Goal: Find specific page/section: Find specific page/section

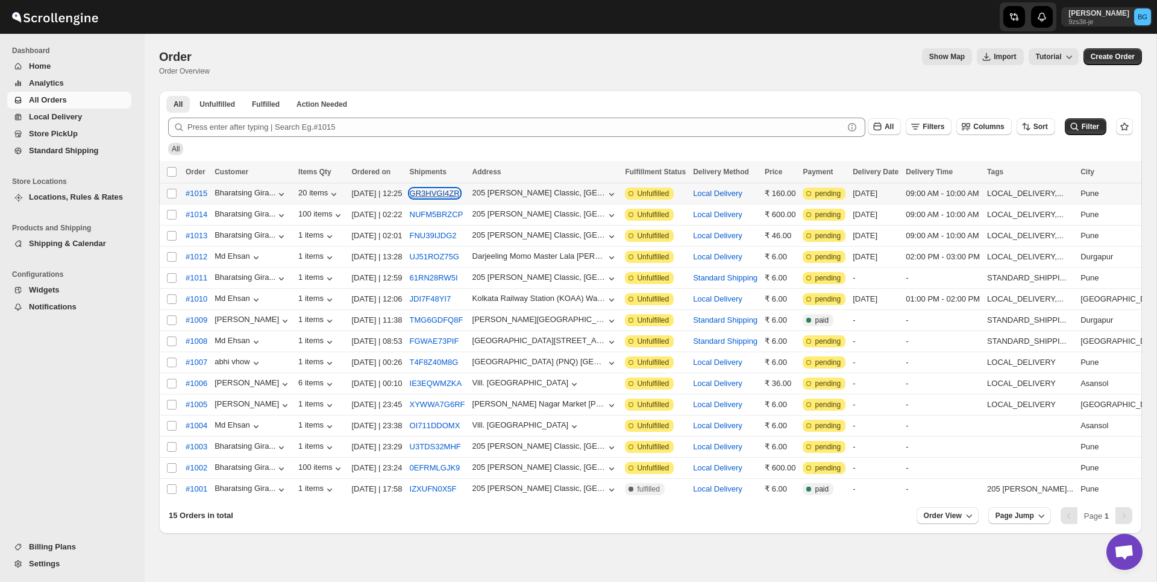
click at [451, 193] on button "GR3HVGI4ZR" at bounding box center [435, 193] width 50 height 9
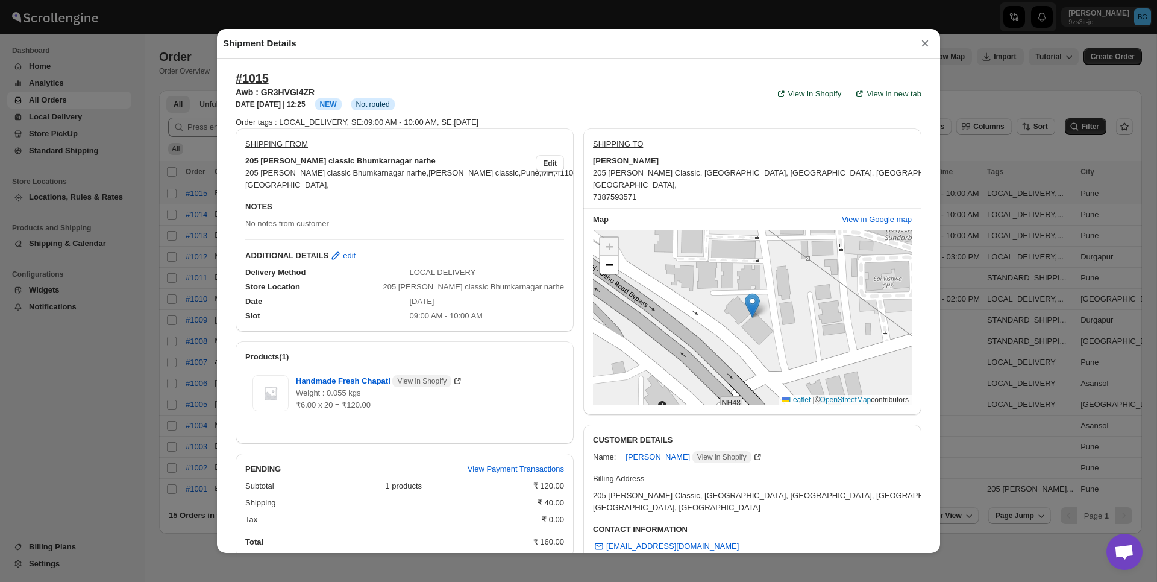
click at [925, 41] on button "×" at bounding box center [925, 43] width 18 height 17
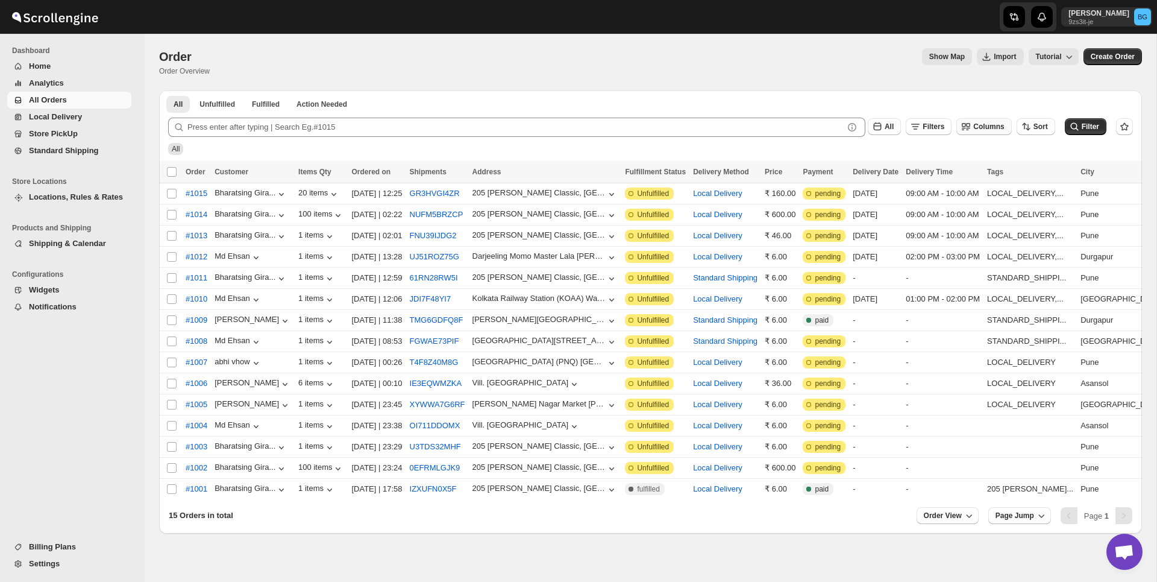
click at [981, 127] on span "Columns" at bounding box center [989, 126] width 31 height 8
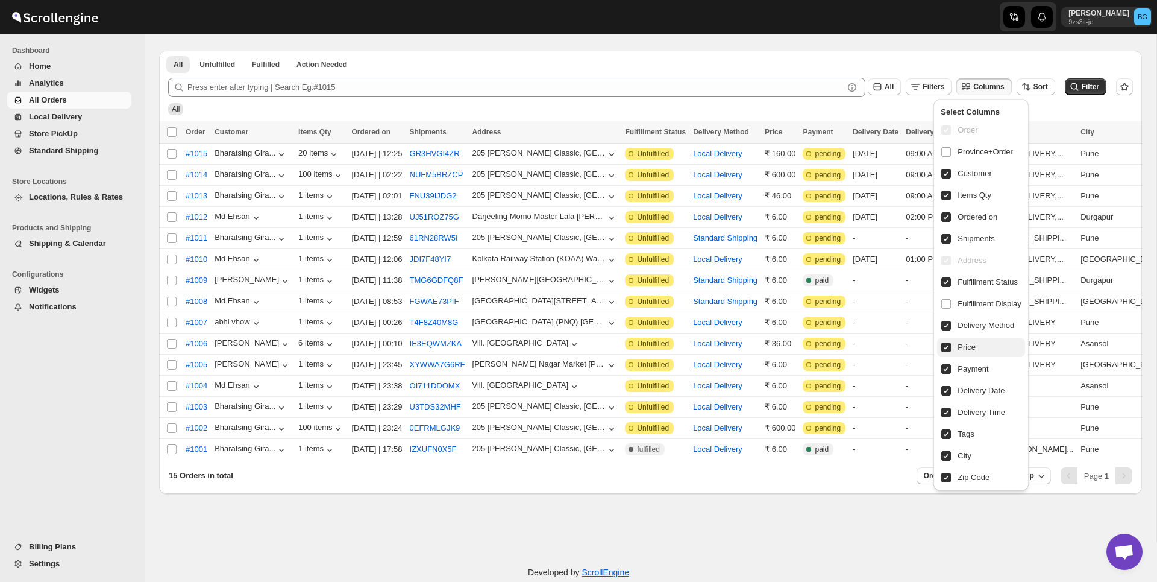
scroll to position [60, 0]
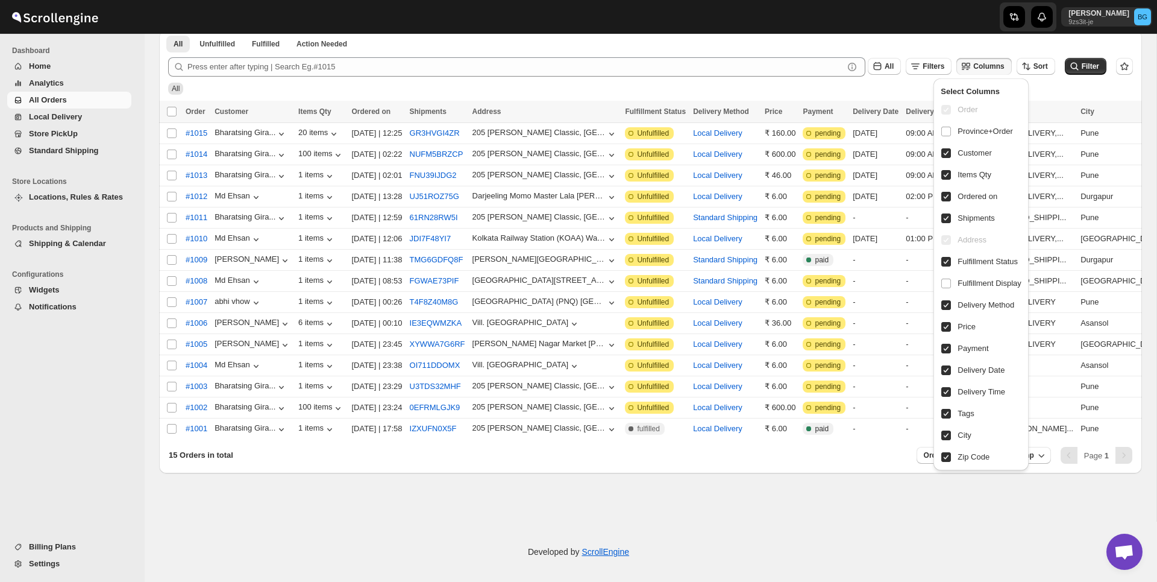
click at [701, 34] on div "All Unfulfilled Fulfilled Action Needed Tab Filters All Unfulfilled Fulfilled A…" at bounding box center [650, 43] width 983 height 27
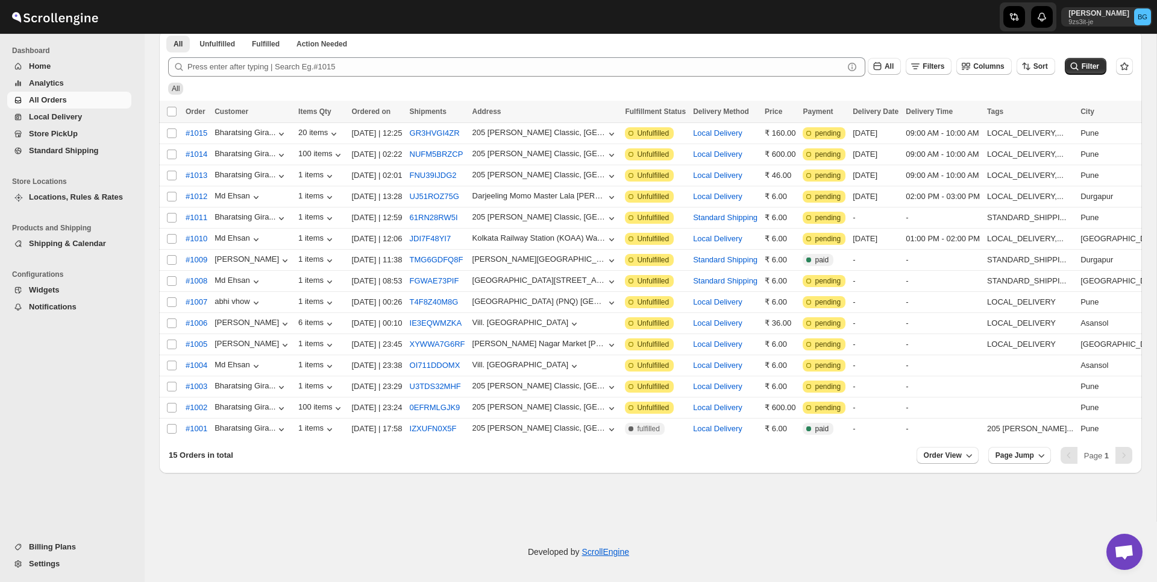
scroll to position [0, 0]
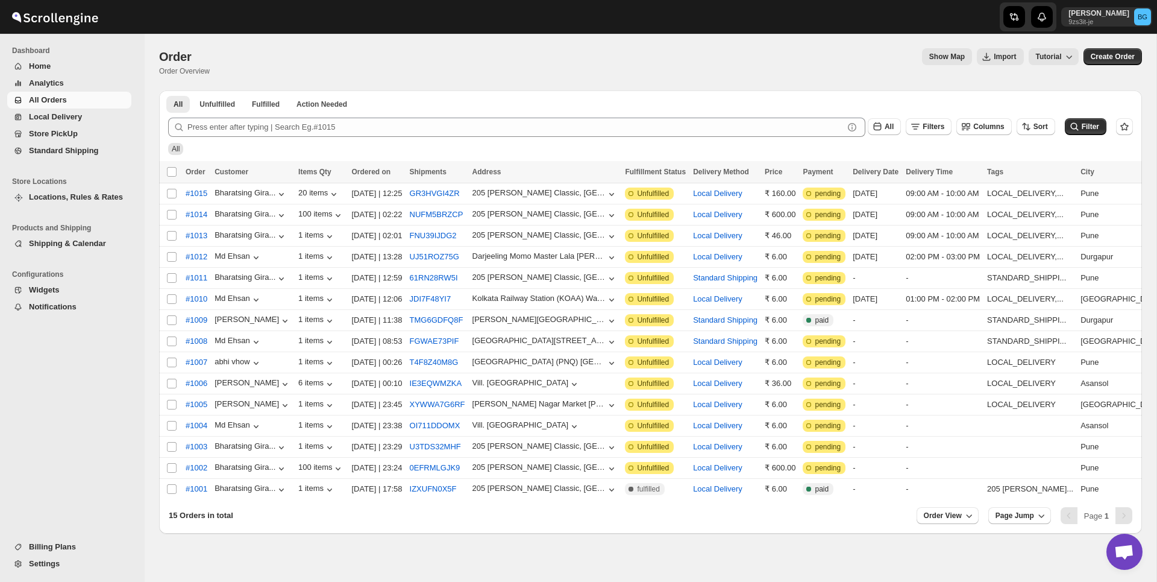
click at [73, 119] on span "Local Delivery" at bounding box center [55, 116] width 53 height 9
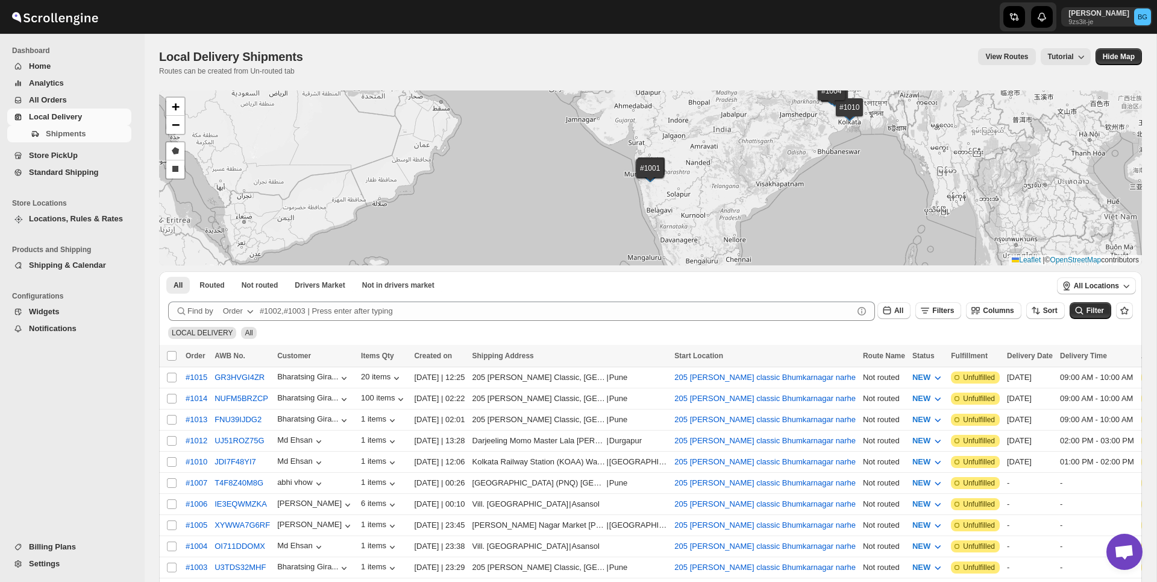
click at [997, 300] on div "All Filters Columns Sort" at bounding box center [969, 308] width 192 height 23
click at [992, 312] on span "Columns" at bounding box center [998, 310] width 31 height 8
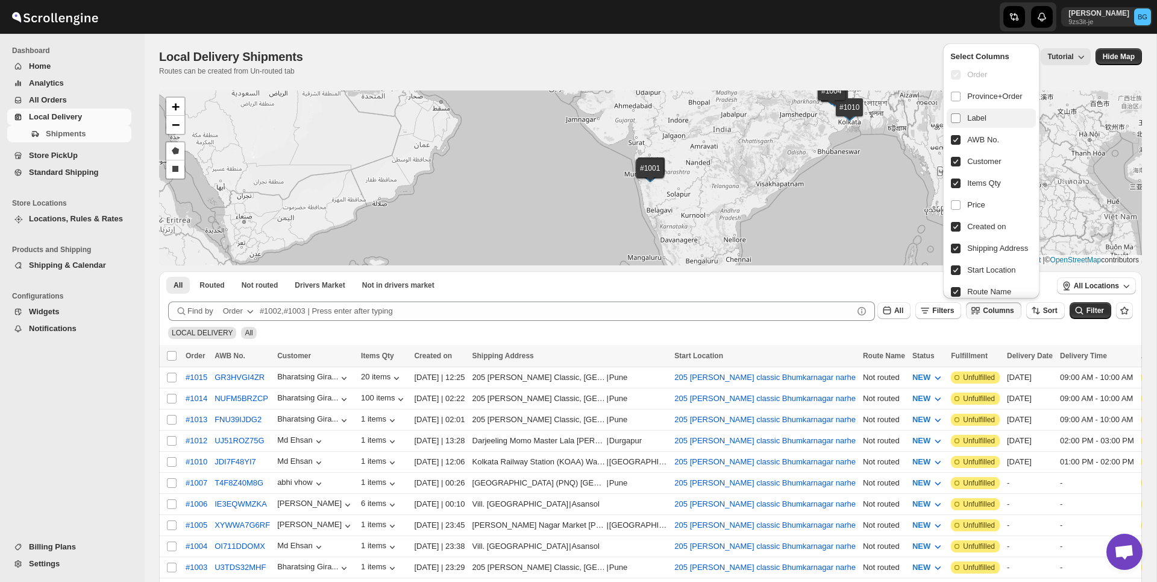
click at [956, 119] on input "checkbox" at bounding box center [956, 118] width 10 height 10
checkbox input "true"
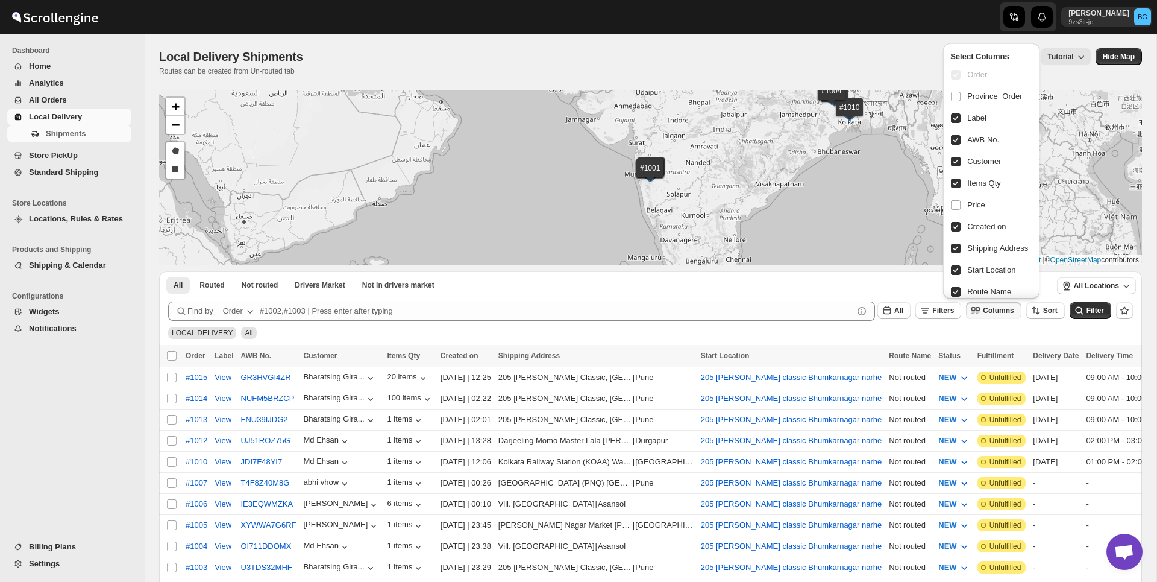
click at [783, 334] on div "LOCAL DELIVERY All" at bounding box center [648, 327] width 970 height 23
